Goal: Transaction & Acquisition: Purchase product/service

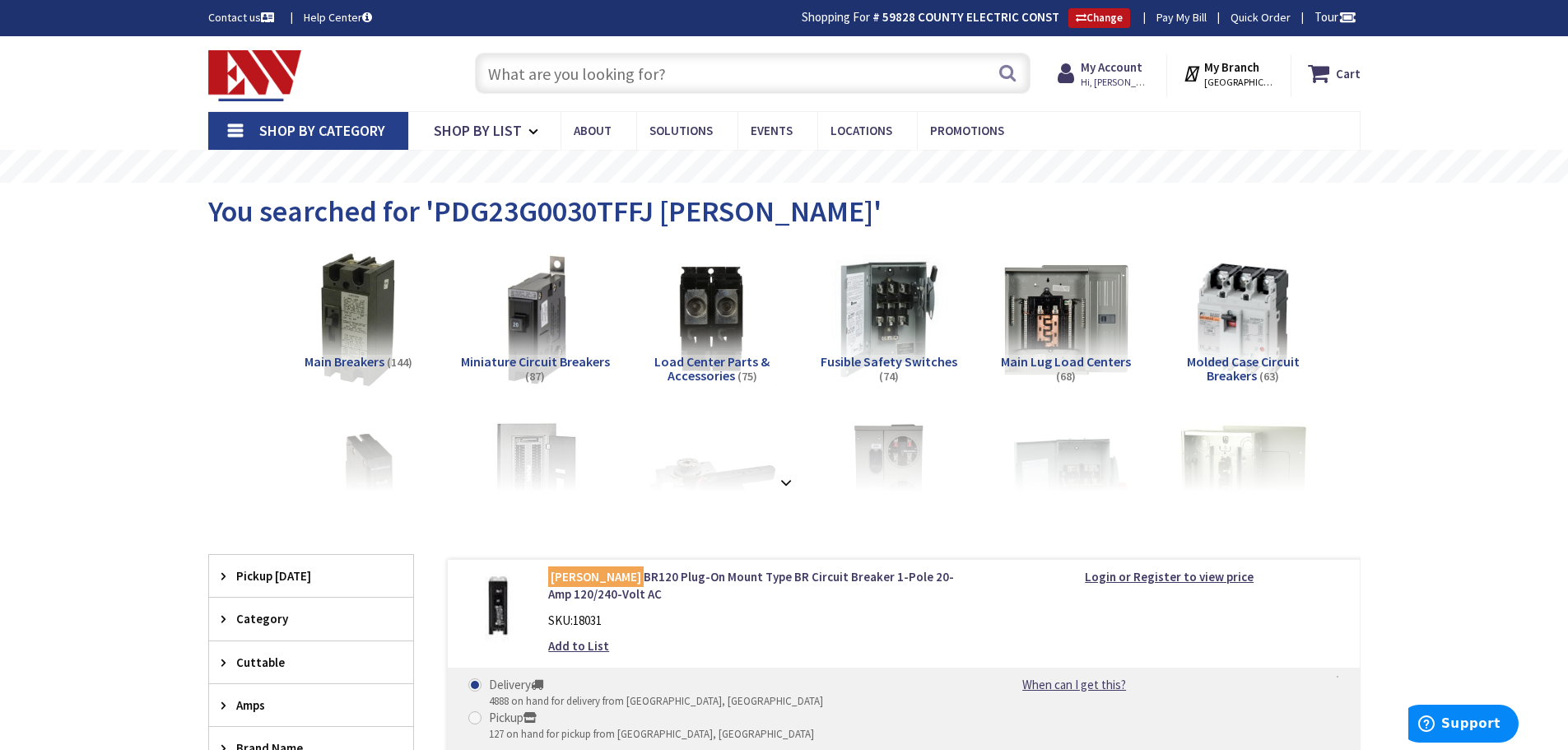
click at [548, 71] on input "text" at bounding box center [752, 73] width 555 height 41
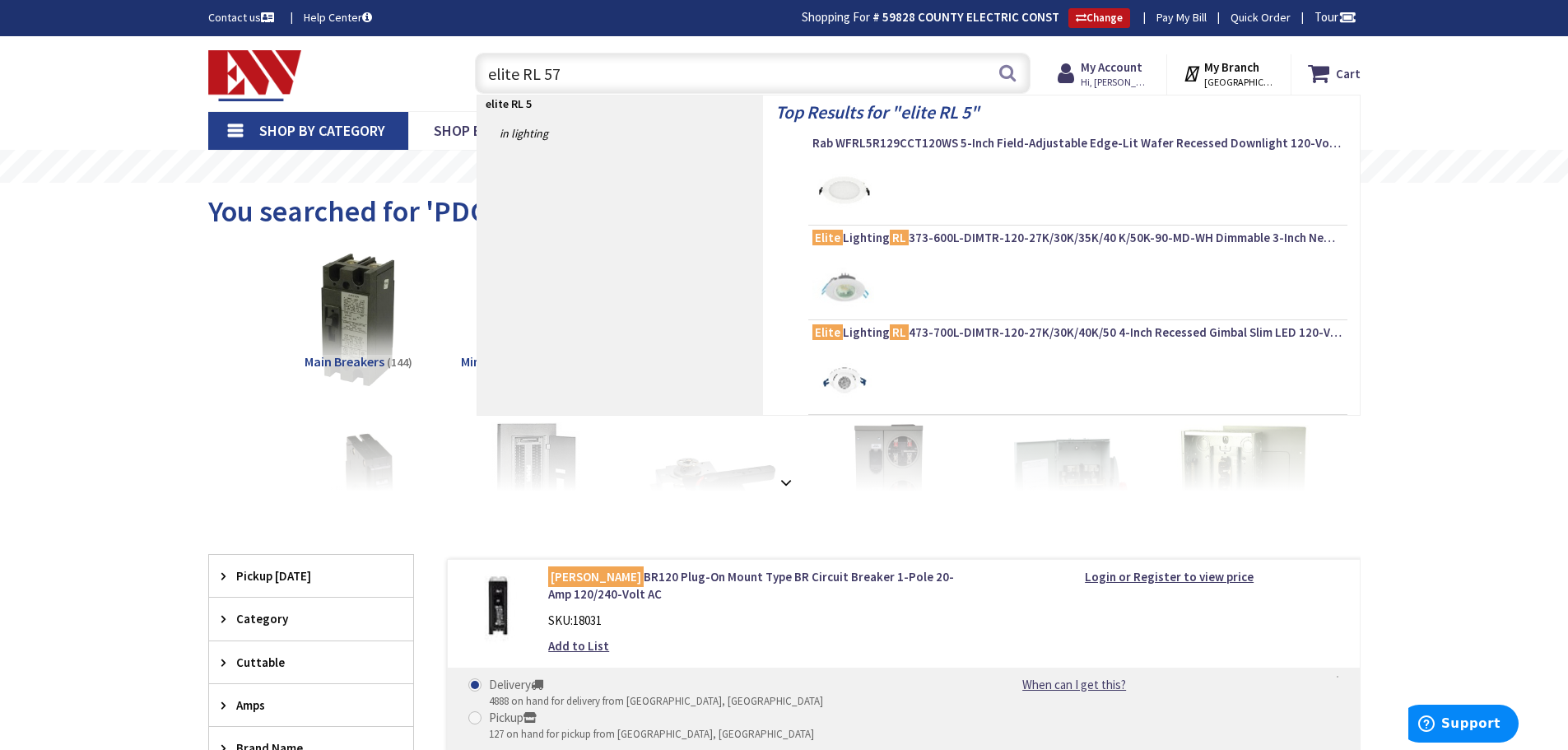
type input "elite RL 575"
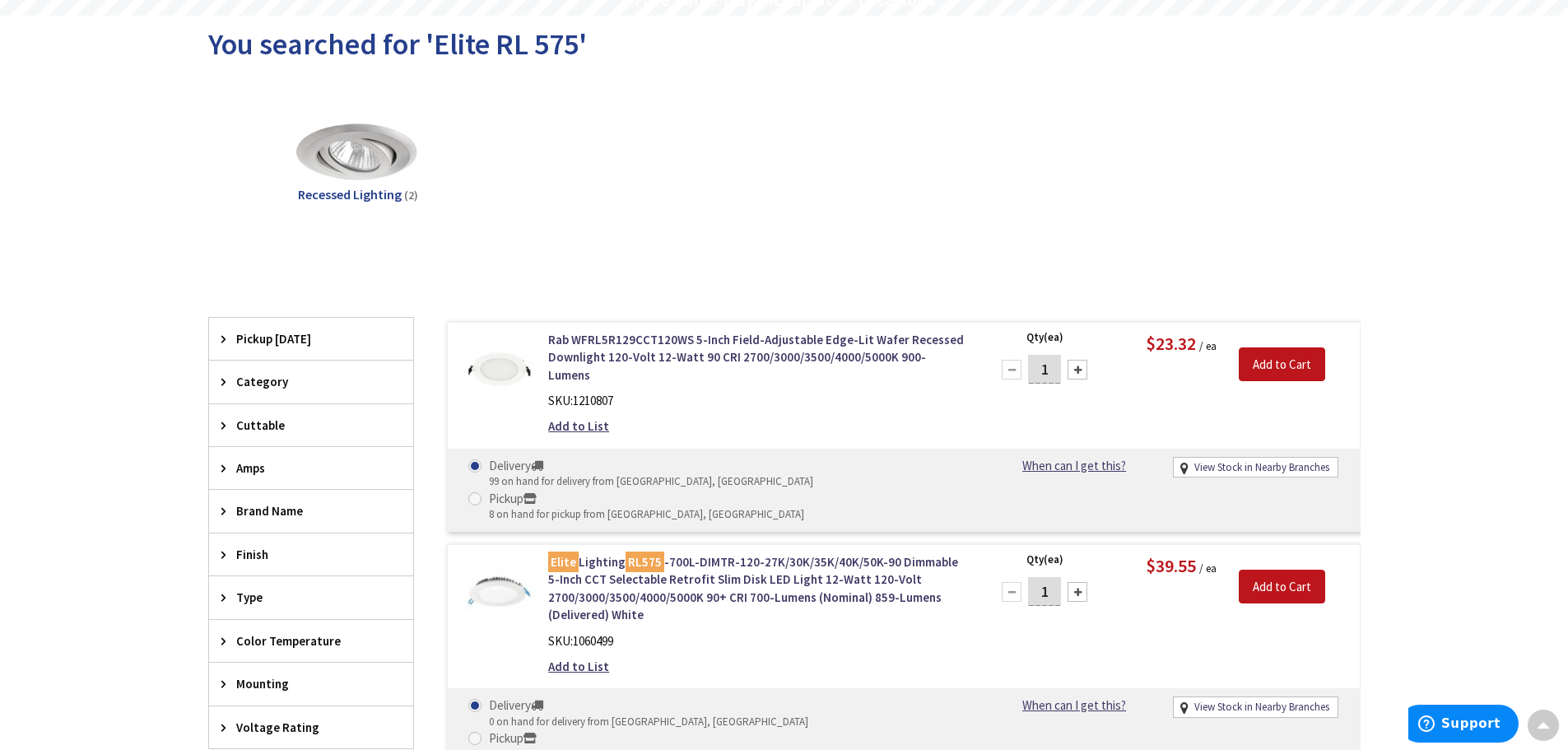
scroll to position [167, 0]
click at [708, 553] on link "Elite Lighting RL575 -700L-DIMTR-120-27K/30K/35K/40K/50K-90 Dimmable 5-Inch CCT…" at bounding box center [757, 588] width 419 height 71
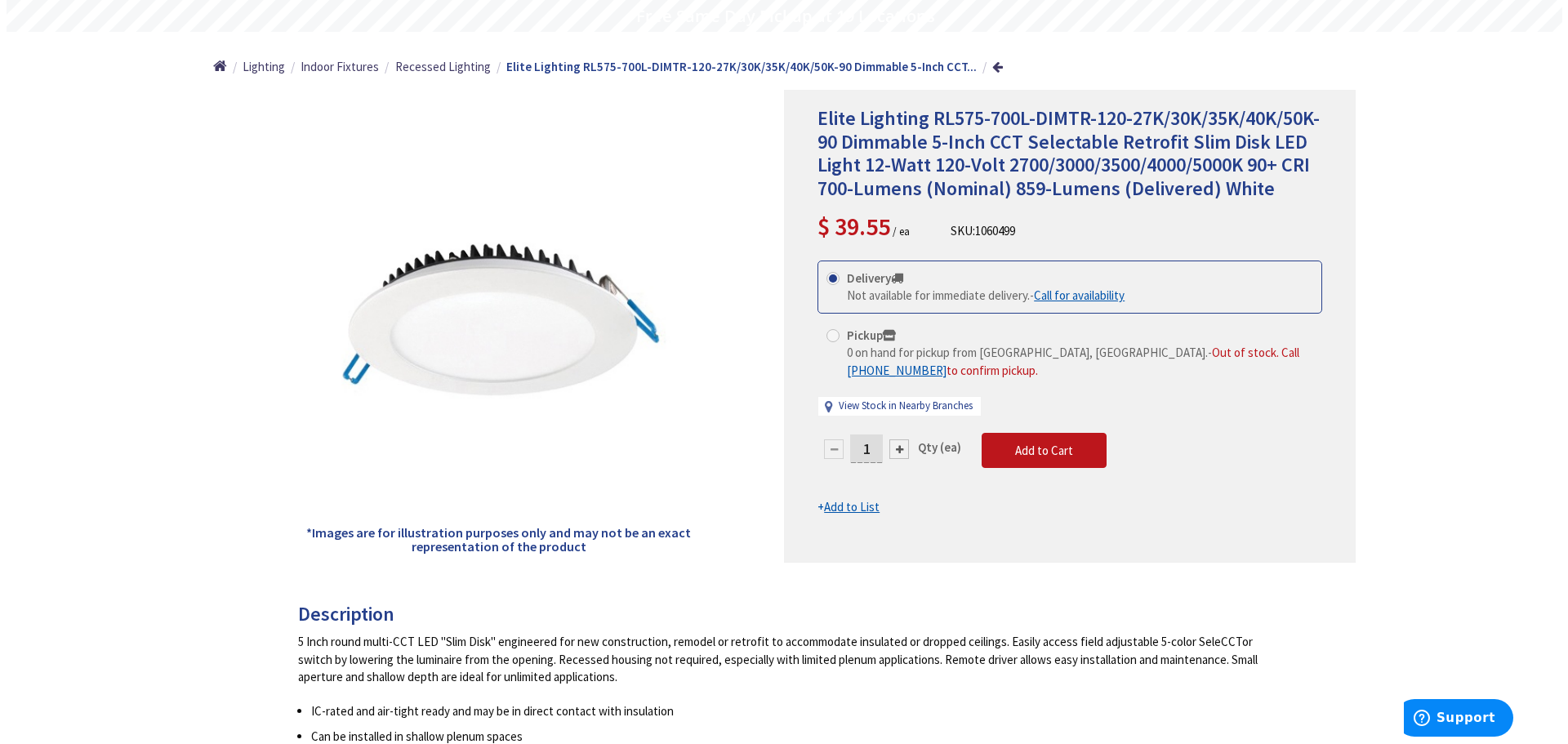
scroll to position [163, 0]
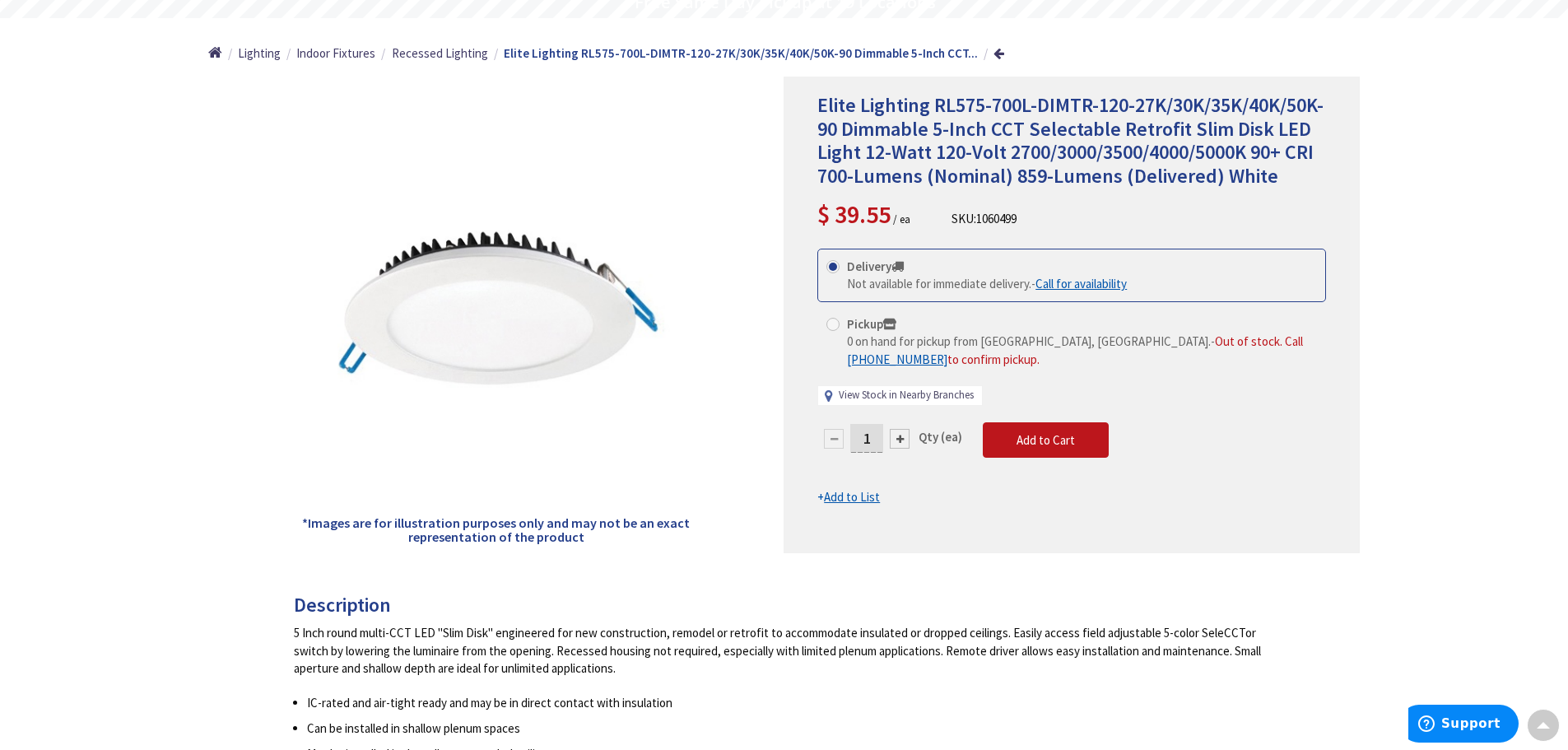
click at [944, 403] on link "View Stock in Nearby Branches" at bounding box center [906, 395] width 135 height 16
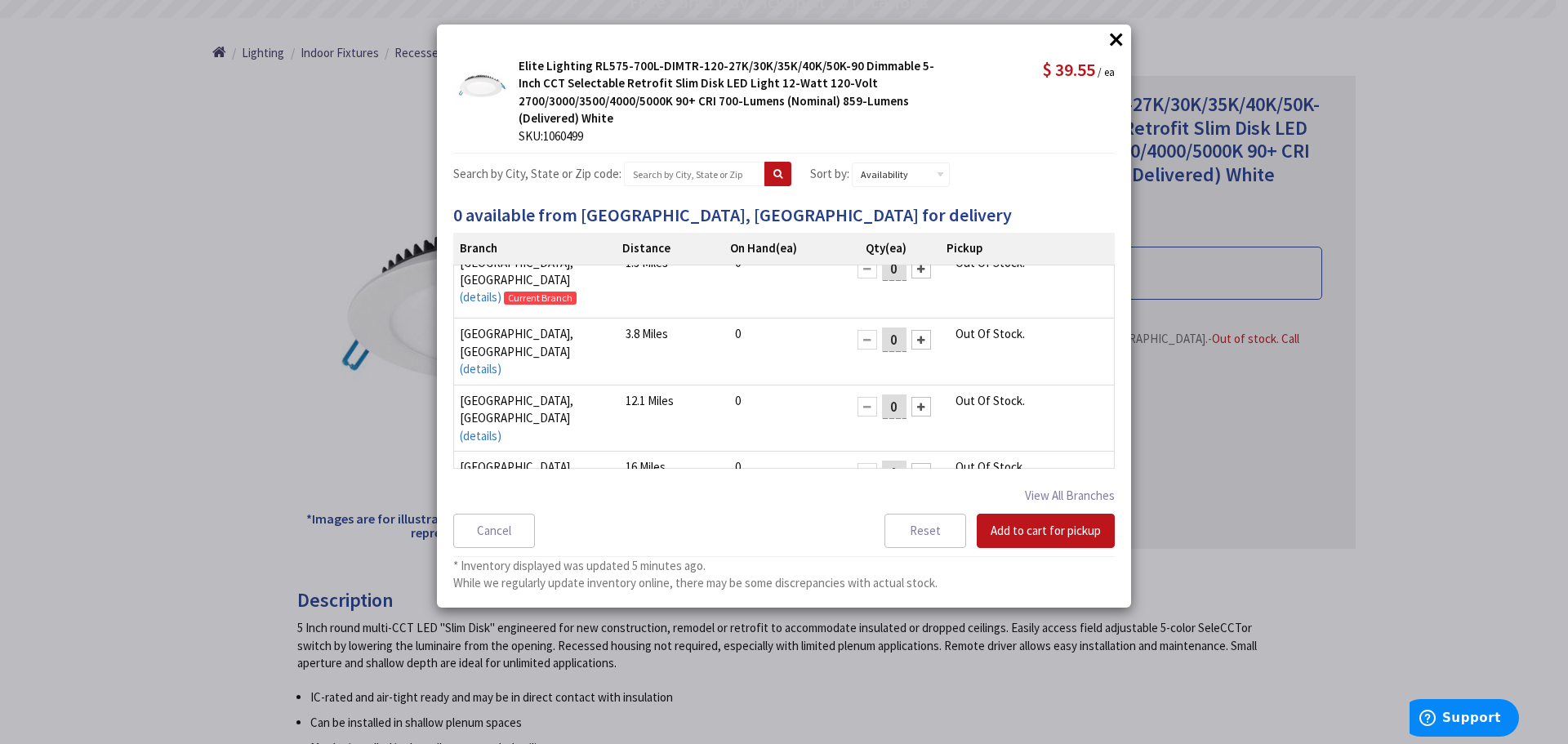
scroll to position [23, 0]
click at [1119, 32] on button "×" at bounding box center [1117, 40] width 25 height 25
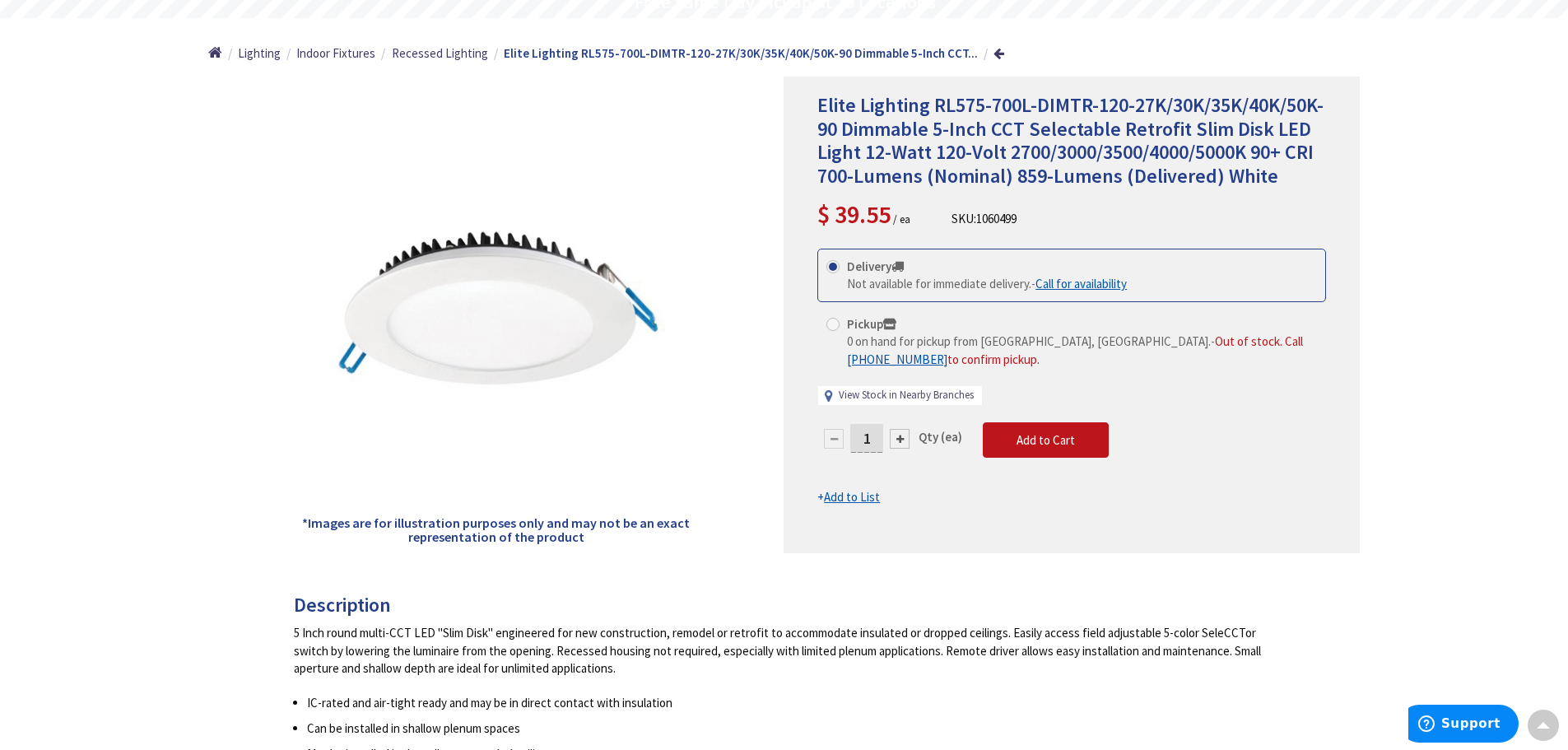
click at [925, 403] on link "View Stock in Nearby Branches" at bounding box center [906, 395] width 135 height 16
select select "data-availability"
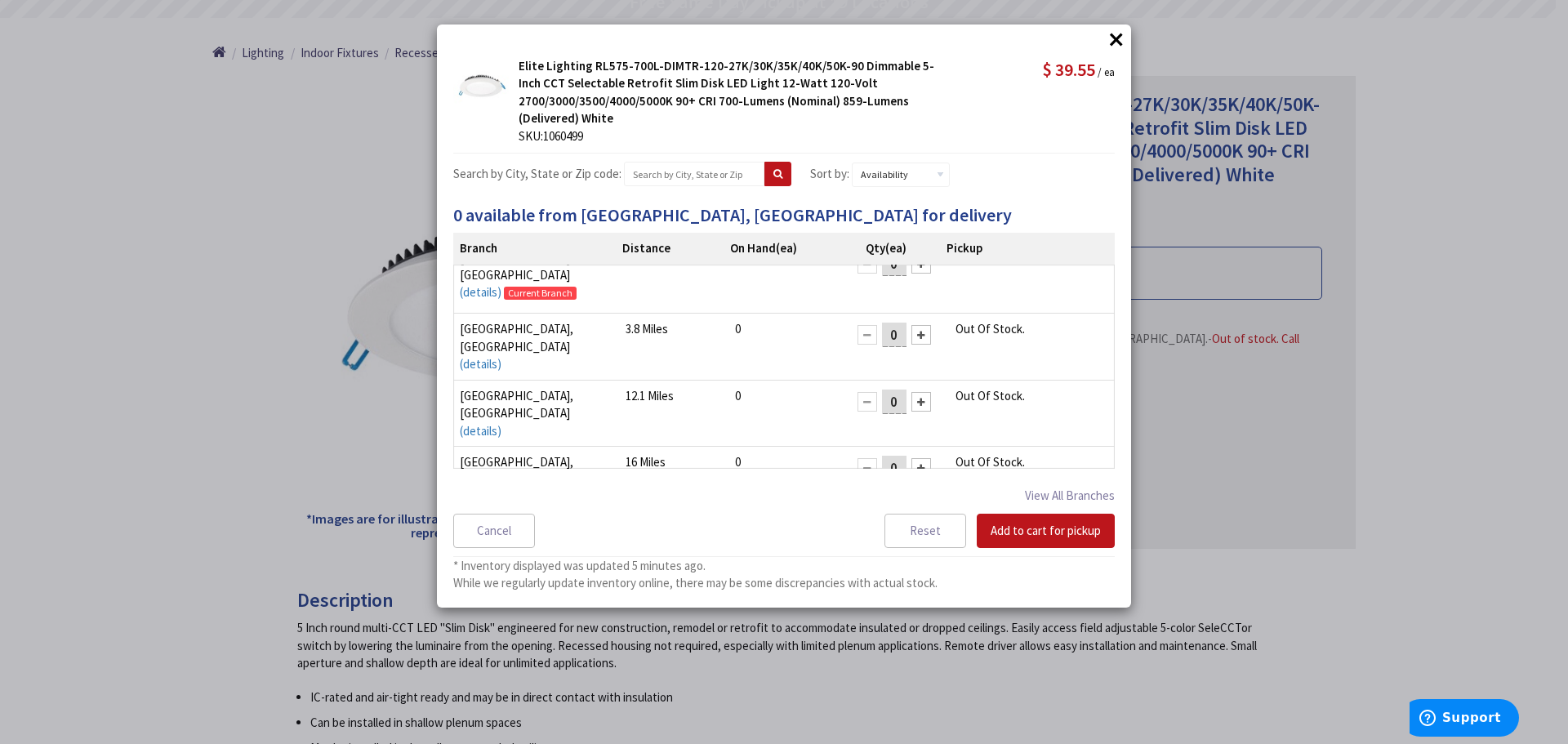
click at [1119, 32] on button "×" at bounding box center [1117, 40] width 25 height 25
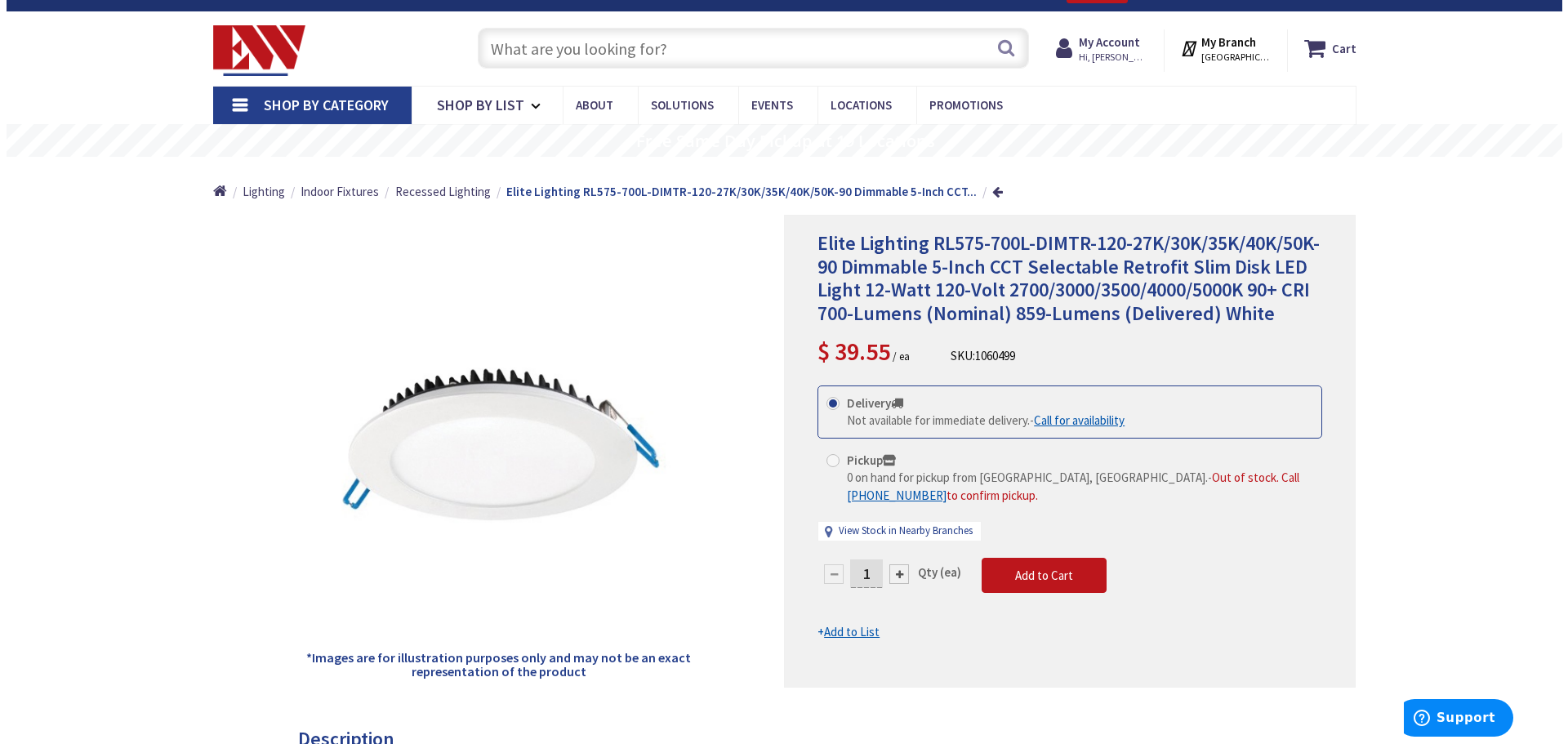
scroll to position [0, 0]
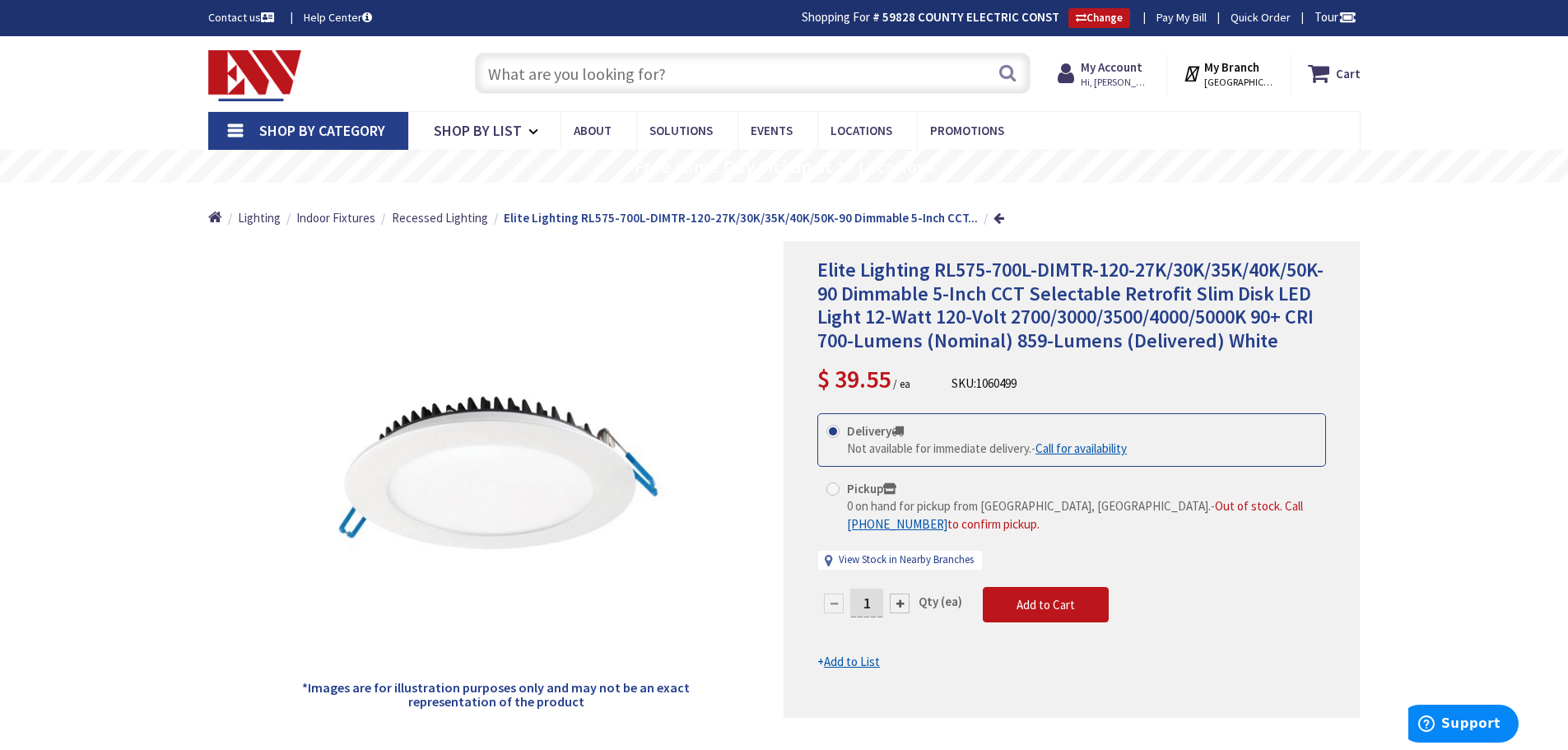
click at [958, 514] on span "0 on hand for pickup from Stratford, CT." at bounding box center [1029, 505] width 364 height 16
click at [841, 494] on input "Pickup 0 on hand for pickup from Stratford, CT. - Out of stock. Call +1-860-357…" at bounding box center [836, 489] width 11 height 11
radio input "true"
click at [900, 568] on link "View Stock in Nearby Branches" at bounding box center [906, 560] width 135 height 16
select select "data-availability"
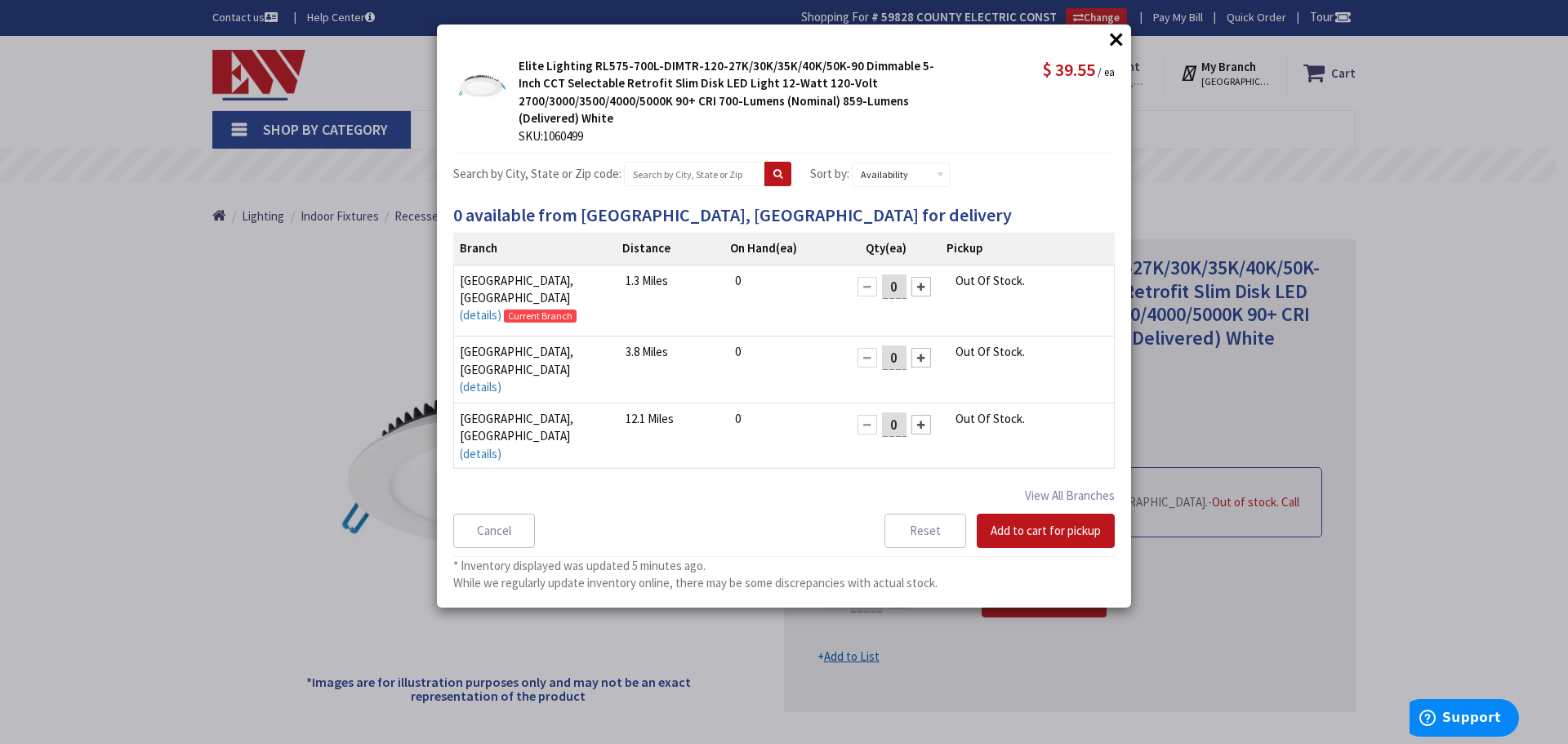
click at [1122, 33] on button "×" at bounding box center [1117, 40] width 25 height 25
